Goal: Find contact information: Find contact information

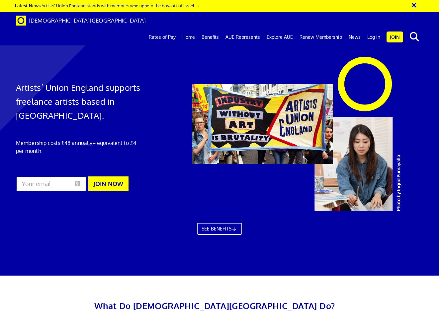
scroll to position [1889, 0]
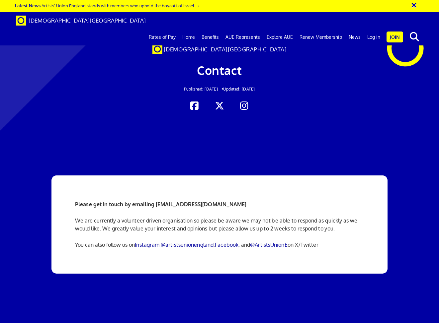
scroll to position [0, 2]
click at [235, 205] on strong "Please get in touch by emailing info@artistsunionengland.org.uk" at bounding box center [161, 204] width 172 height 7
drag, startPoint x: 238, startPoint y: 205, endPoint x: 156, endPoint y: 204, distance: 82.3
click at [156, 204] on strong "Please get in touch by emailing info@artistsunionengland.org.uk" at bounding box center [161, 204] width 172 height 7
copy strong "info@artistsunionengland.org.uk"
